Goal: Task Accomplishment & Management: Manage account settings

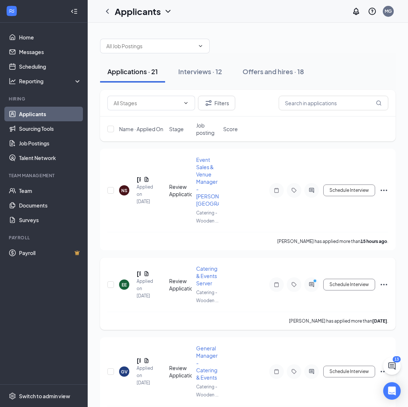
click at [310, 282] on icon "ActiveChat" at bounding box center [311, 285] width 9 height 6
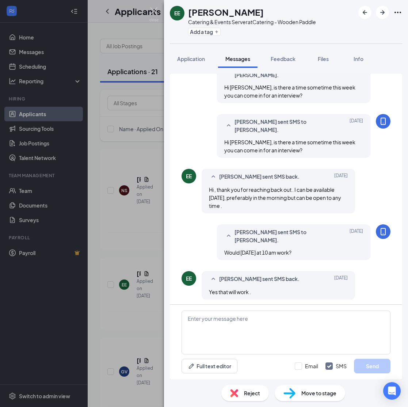
scroll to position [111, 0]
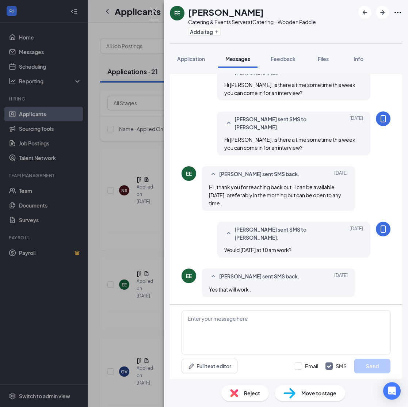
click at [315, 394] on span "Move to stage" at bounding box center [318, 393] width 35 height 8
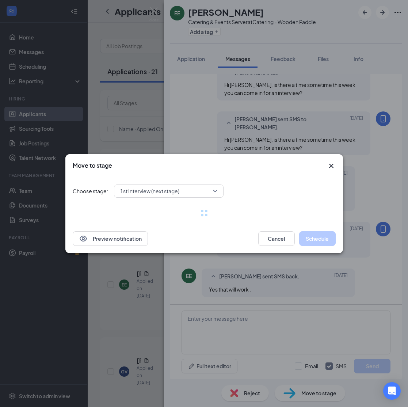
click at [157, 183] on div "Choose stage: 1st Interview (next stage)" at bounding box center [204, 200] width 263 height 47
click at [156, 189] on span "1st Interview (next stage)" at bounding box center [149, 191] width 59 height 11
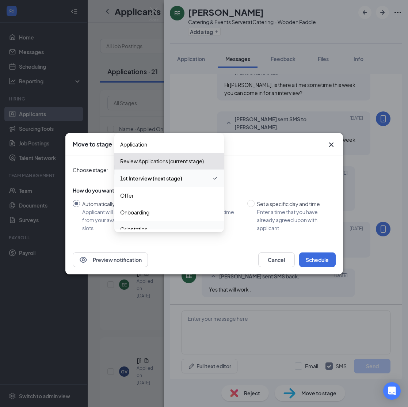
click at [103, 221] on div "Applicant will select from your available time slots" at bounding box center [110, 220] width 57 height 24
click at [80, 207] on input "Automatically Applicant will select from your available time slots" at bounding box center [76, 203] width 7 height 7
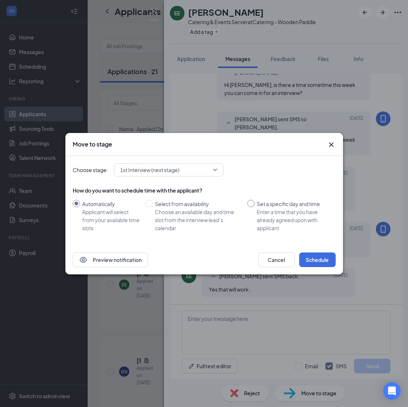
click at [315, 205] on div "Set a specific day and time" at bounding box center [293, 204] width 73 height 8
click at [255, 205] on input "Set a specific day and time Enter a time that you have already agreed upon with…" at bounding box center [250, 203] width 7 height 7
radio input "true"
radio input "false"
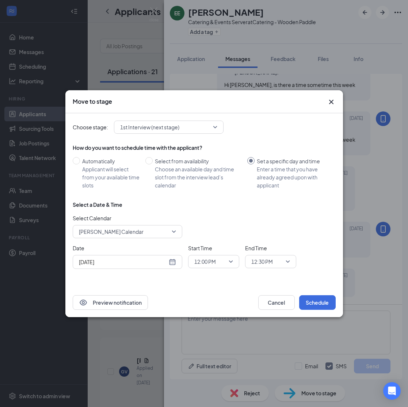
click at [148, 264] on input "[DATE]" at bounding box center [123, 262] width 88 height 8
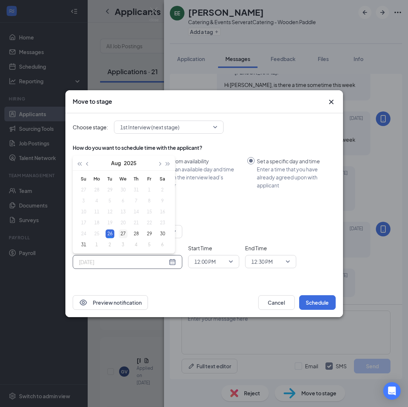
type input "[DATE]"
click at [123, 235] on div "27" at bounding box center [123, 234] width 9 height 9
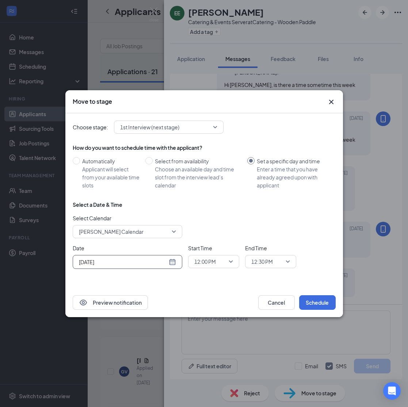
click at [217, 262] on span "12:00 PM" at bounding box center [210, 261] width 32 height 11
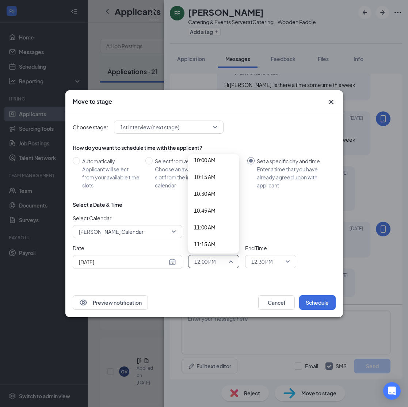
scroll to position [644, 0]
click at [209, 194] on span "10:00 AM" at bounding box center [205, 194] width 22 height 8
click at [274, 264] on span "12:30 PM" at bounding box center [267, 261] width 32 height 11
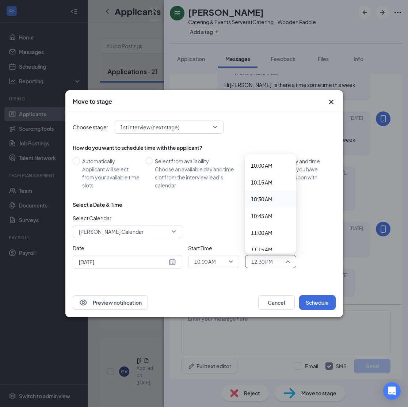
click at [266, 200] on span "10:30 AM" at bounding box center [262, 199] width 22 height 8
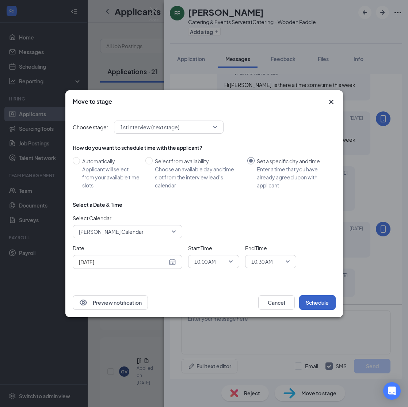
drag, startPoint x: 310, startPoint y: 300, endPoint x: 310, endPoint y: 306, distance: 5.8
click at [310, 300] on button "Schedule" at bounding box center [317, 302] width 37 height 15
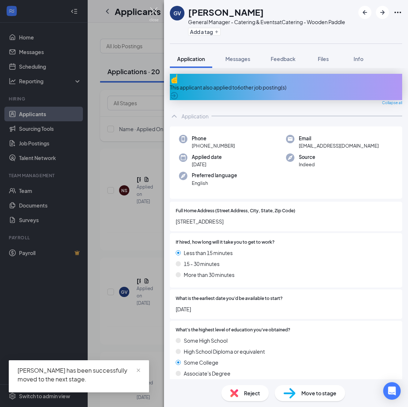
click at [155, 12] on img at bounding box center [153, 14] width 9 height 14
click at [152, 11] on h1 "Applicants" at bounding box center [138, 11] width 46 height 12
